Goal: Transaction & Acquisition: Book appointment/travel/reservation

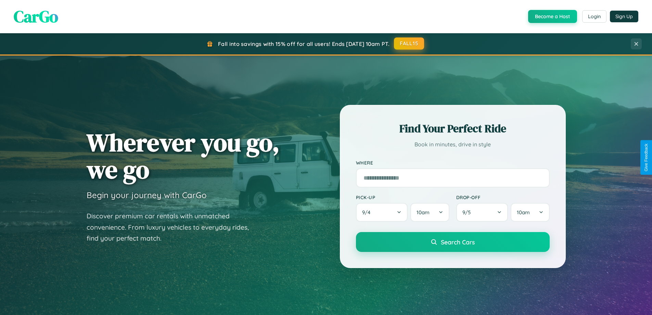
click at [410, 43] on button "FALL15" at bounding box center [409, 43] width 30 height 12
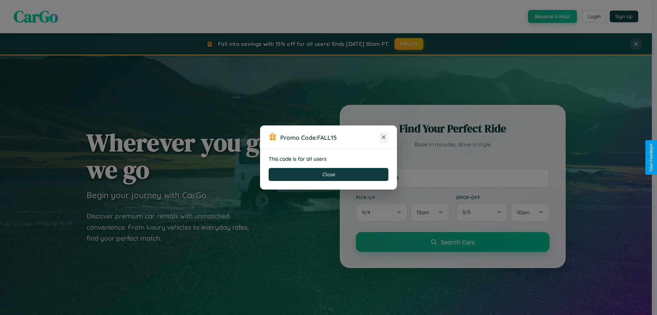
click at [384, 137] on icon at bounding box center [383, 137] width 7 height 7
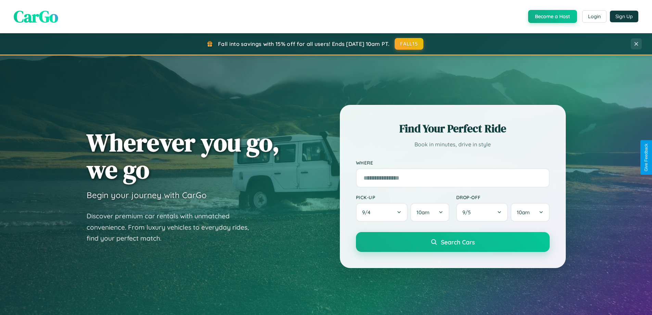
scroll to position [471, 0]
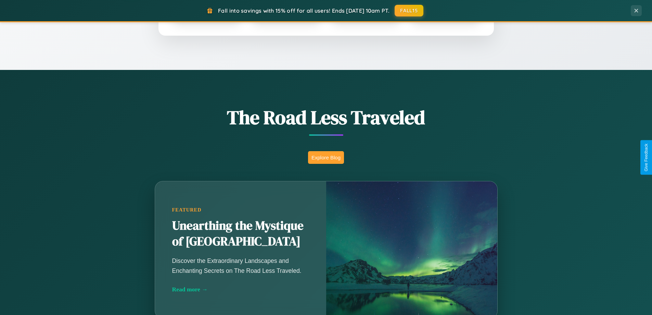
click at [326, 157] on button "Explore Blog" at bounding box center [326, 157] width 36 height 13
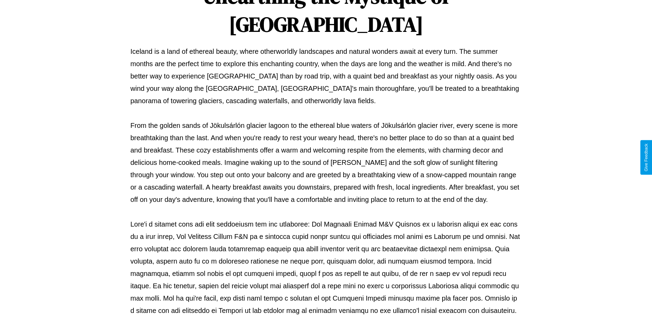
scroll to position [222, 0]
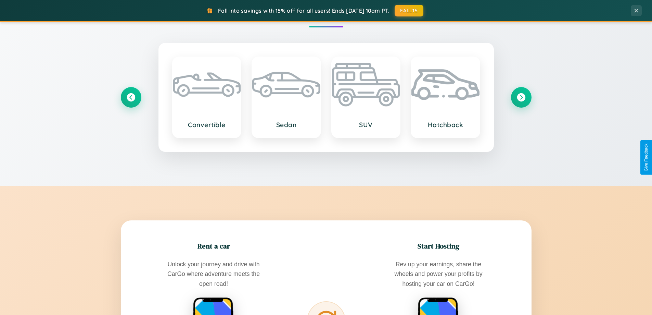
scroll to position [1100, 0]
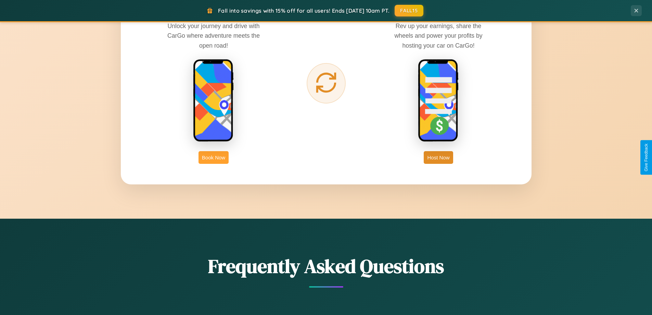
click at [214, 157] on button "Book Now" at bounding box center [214, 157] width 30 height 13
